Goal: Information Seeking & Learning: Compare options

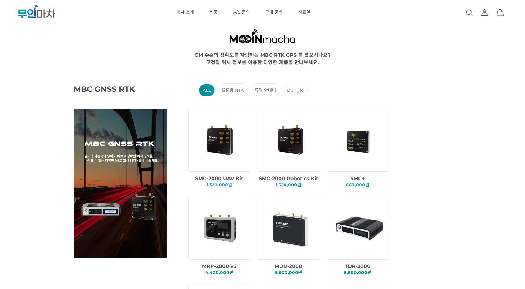
scroll to position [12, 0]
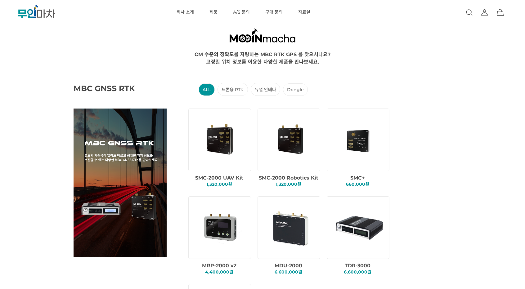
click at [225, 155] on img at bounding box center [220, 139] width 53 height 53
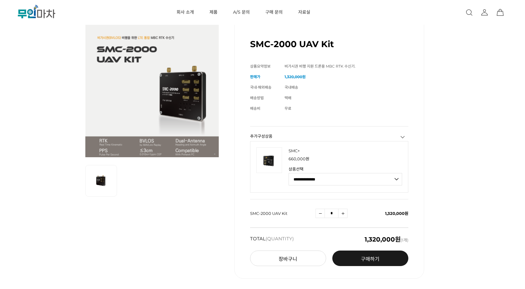
scroll to position [34, 0]
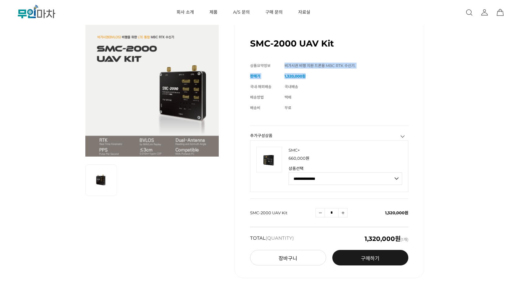
drag, startPoint x: 284, startPoint y: 65, endPoint x: 341, endPoint y: 74, distance: 57.8
click at [341, 74] on tbody "상품명 SMC-2000 UAV Kit 상품요약정보 비가시권 비행 지원 드론용 MBC RTK 수신기. 판매가 1,320,000원 국내·해외배송 …" at bounding box center [329, 87] width 158 height 53
click at [341, 74] on td "1,320,000원" at bounding box center [347, 76] width 124 height 11
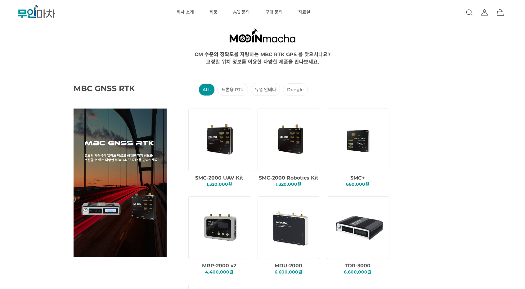
click at [297, 151] on img at bounding box center [290, 139] width 53 height 53
click at [231, 141] on img at bounding box center [220, 139] width 53 height 53
click at [272, 144] on img at bounding box center [290, 139] width 53 height 53
